Goal: Navigation & Orientation: Find specific page/section

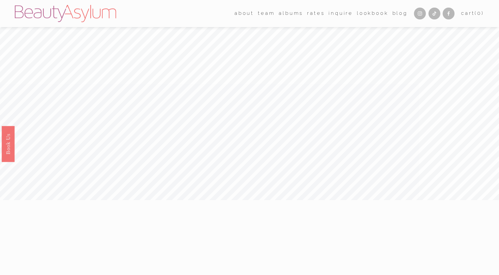
click at [0, 0] on link "Meet [PERSON_NAME]" at bounding box center [0, 0] width 0 height 0
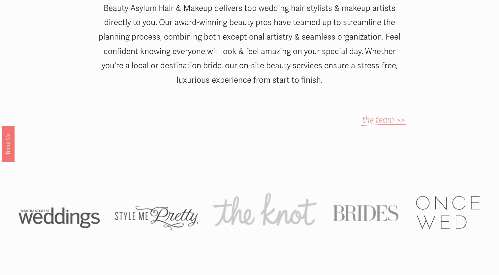
scroll to position [405, 0]
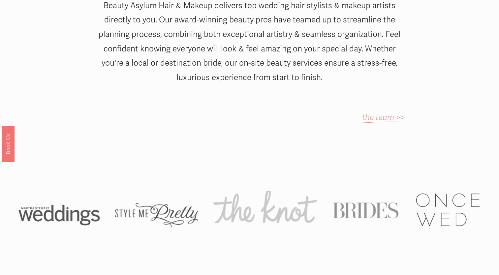
click at [375, 112] on em "the team >>" at bounding box center [383, 117] width 43 height 10
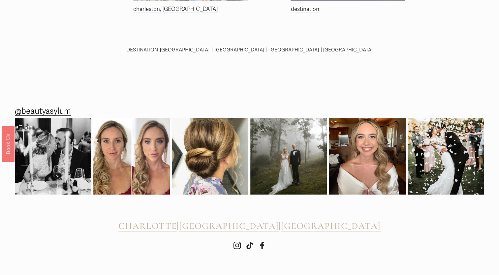
scroll to position [318, 0]
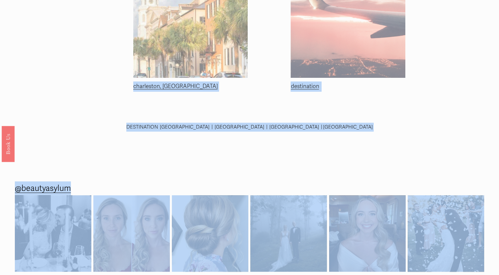
drag, startPoint x: 480, startPoint y: 167, endPoint x: 403, endPoint y: 61, distance: 131.2
click at [403, 61] on div "Skip to Content Open Menu Close Menu Press" at bounding box center [249, 18] width 499 height 659
